Goal: Navigation & Orientation: Go to known website

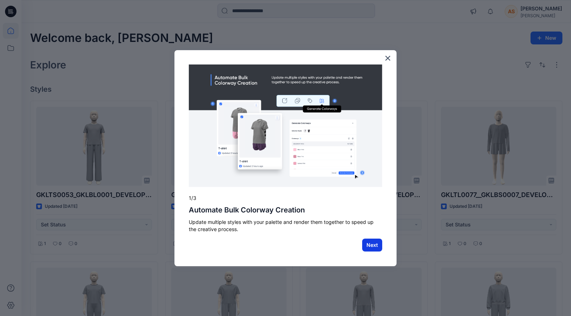
click at [372, 246] on button "Next" at bounding box center [372, 244] width 20 height 13
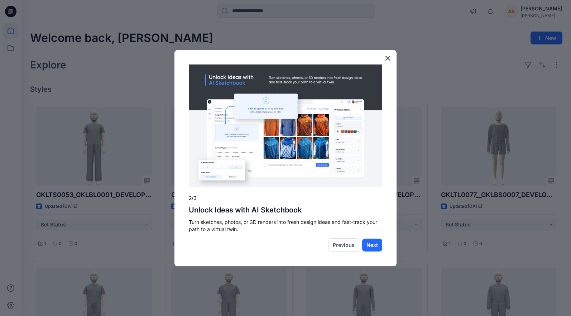
click at [372, 246] on button "Next" at bounding box center [372, 244] width 20 height 13
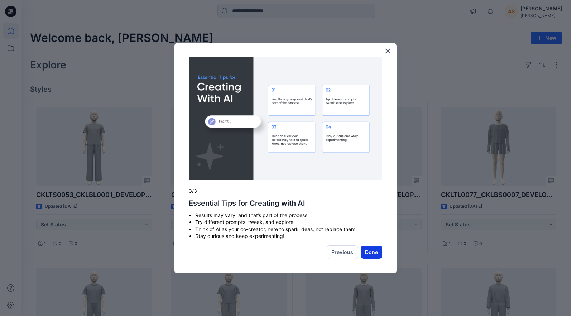
click at [375, 254] on button "Done" at bounding box center [370, 252] width 21 height 13
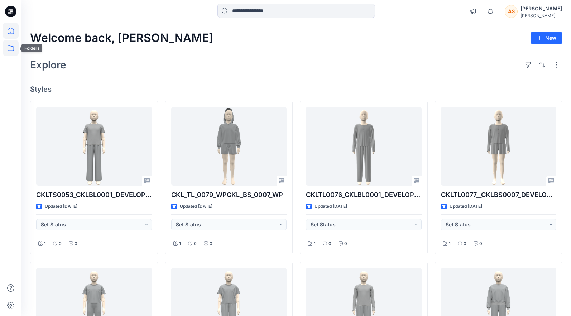
click at [11, 47] on icon at bounding box center [11, 48] width 6 height 6
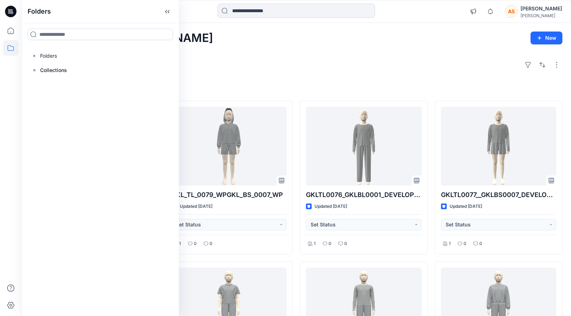
click at [315, 77] on div "Welcome back, Allyson New Explore Styles GKLTS0053_GKLBL0001_DEVELOPMENT Update…" at bounding box center [295, 316] width 549 height 587
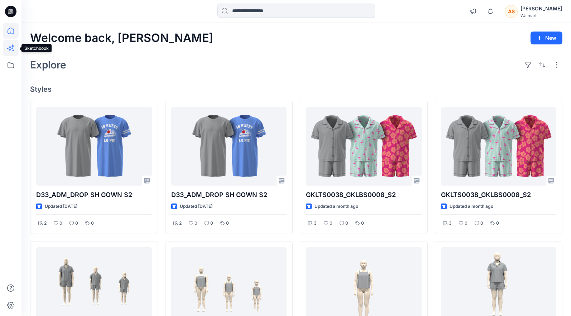
click at [13, 49] on icon at bounding box center [13, 50] width 2 height 2
